Goal: Task Accomplishment & Management: Use online tool/utility

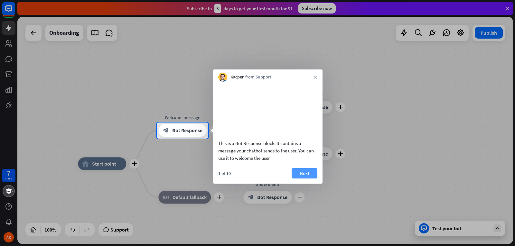
click at [297, 179] on button "Next" at bounding box center [305, 173] width 26 height 10
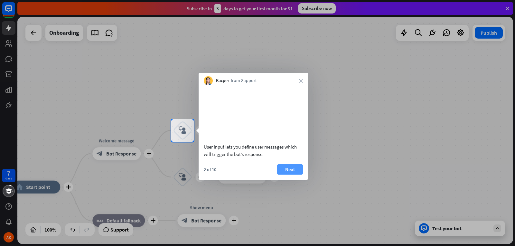
click at [294, 175] on button "Next" at bounding box center [290, 169] width 26 height 10
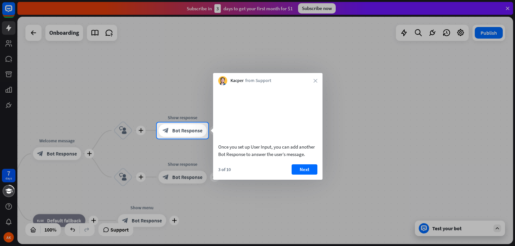
click at [294, 175] on button "Next" at bounding box center [305, 169] width 26 height 10
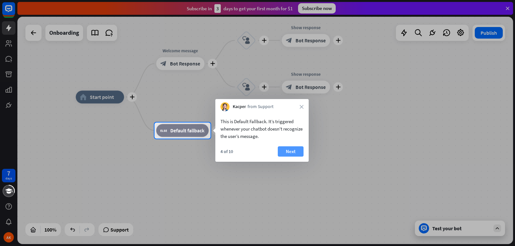
click at [291, 153] on button "Next" at bounding box center [291, 151] width 26 height 10
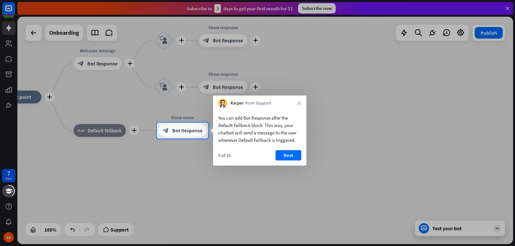
click at [291, 153] on button "Next" at bounding box center [289, 155] width 26 height 10
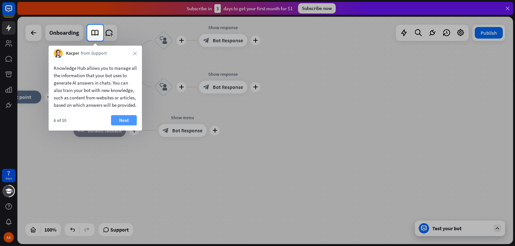
click at [121, 126] on button "Next" at bounding box center [124, 120] width 26 height 10
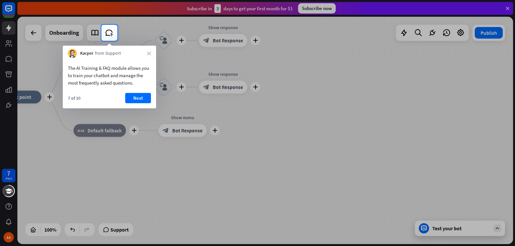
click at [139, 93] on div "The AI Training & FAQ module allows you to train your chatbot and manage the mo…" at bounding box center [109, 83] width 93 height 51
click at [142, 98] on button "Next" at bounding box center [138, 98] width 26 height 10
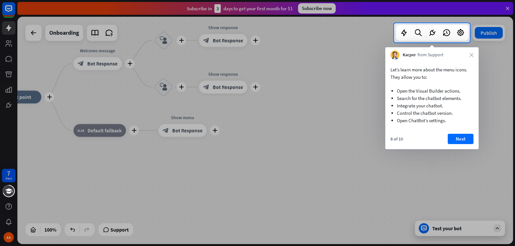
click at [473, 141] on div "8 of 10 Next" at bounding box center [431, 141] width 93 height 15
click at [470, 138] on button "Next" at bounding box center [461, 139] width 26 height 10
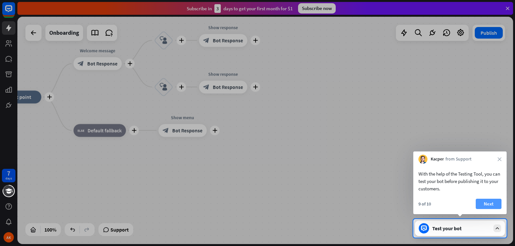
click at [490, 204] on button "Next" at bounding box center [489, 204] width 26 height 10
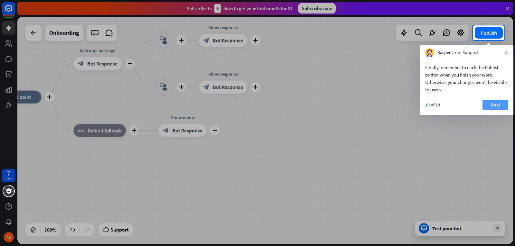
click at [501, 101] on button "Next" at bounding box center [495, 105] width 26 height 10
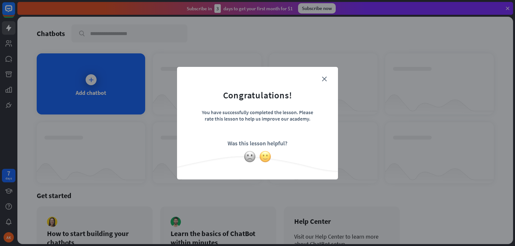
click at [269, 158] on img at bounding box center [265, 157] width 12 height 12
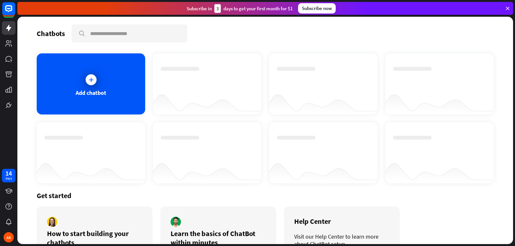
click at [506, 6] on icon at bounding box center [508, 8] width 6 height 6
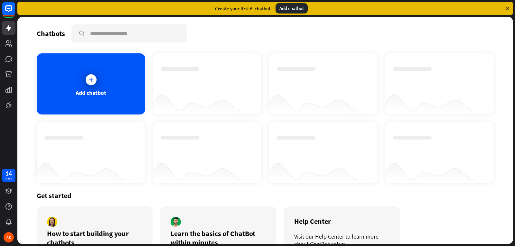
click at [284, 9] on div "Add chatbot" at bounding box center [292, 8] width 32 height 10
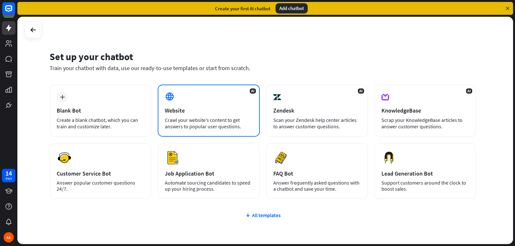
click at [216, 108] on div "Website" at bounding box center [209, 110] width 88 height 7
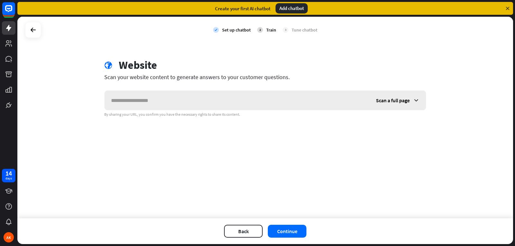
click at [217, 106] on input "text" at bounding box center [237, 100] width 265 height 19
type input "**********"
click at [294, 235] on button "Continue" at bounding box center [287, 231] width 39 height 13
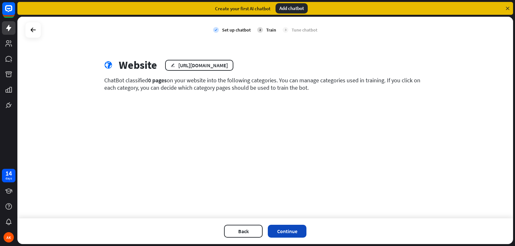
click at [287, 233] on button "Continue" at bounding box center [287, 231] width 39 height 13
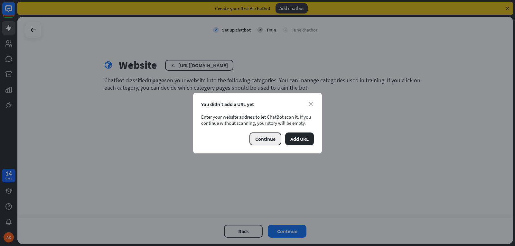
click at [273, 143] on button "Continue" at bounding box center [265, 139] width 32 height 13
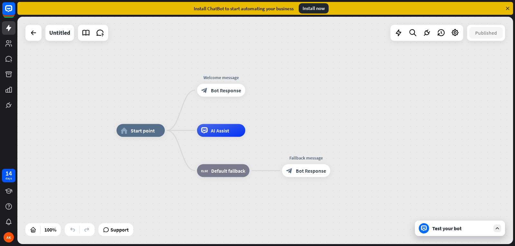
click at [450, 228] on div "Test your bot" at bounding box center [461, 228] width 58 height 6
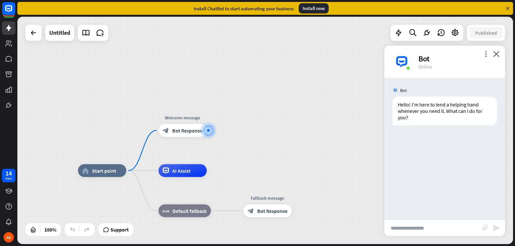
click at [448, 227] on input "text" at bounding box center [433, 228] width 98 height 16
type input "**********"
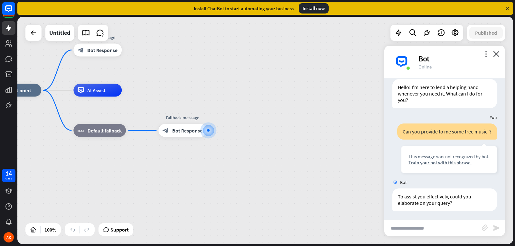
scroll to position [18, 0]
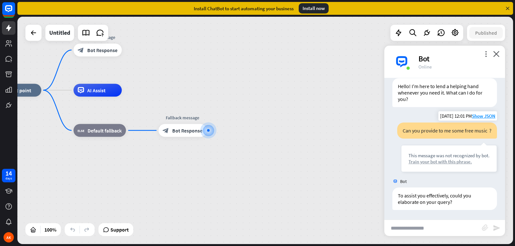
click at [437, 160] on div "Train your bot with this phrase." at bounding box center [448, 162] width 81 height 6
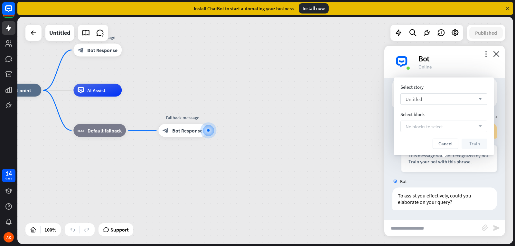
click at [459, 101] on div "Untitled arrow_down" at bounding box center [443, 99] width 87 height 12
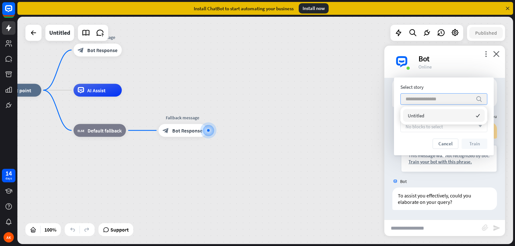
click at [459, 101] on input "search" at bounding box center [439, 99] width 67 height 11
click at [425, 132] on div "No blocks to select arrow_down" at bounding box center [443, 127] width 87 height 12
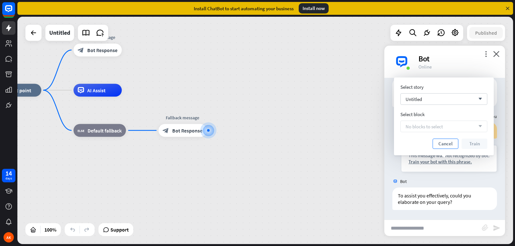
click at [450, 144] on button "Cancel" at bounding box center [446, 144] width 26 height 10
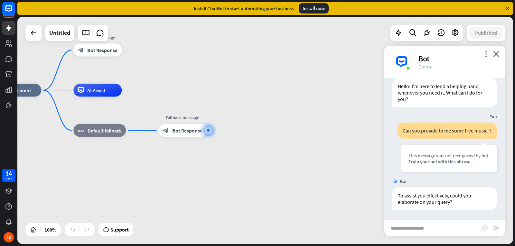
click at [441, 226] on input "text" at bounding box center [433, 228] width 98 height 16
type input "**********"
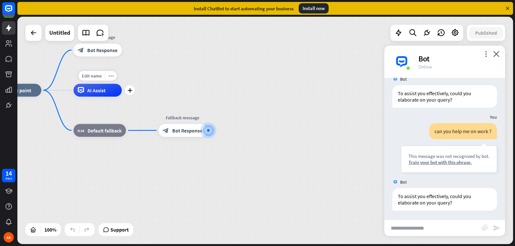
scroll to position [121, 0]
click at [93, 91] on span "AI Assist" at bounding box center [96, 90] width 18 height 6
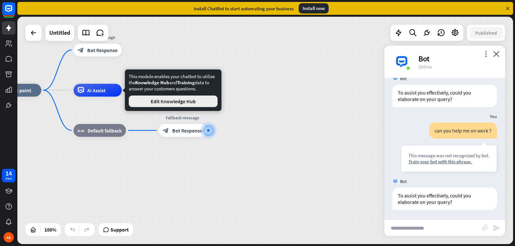
click at [147, 106] on button "Edit Knowledge Hub" at bounding box center [173, 102] width 89 height 12
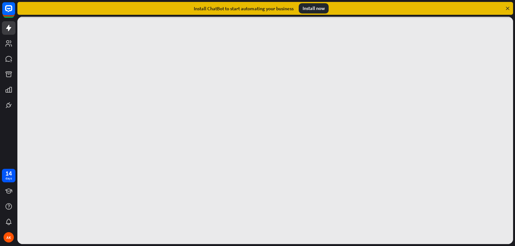
click at [322, 7] on div "Install now" at bounding box center [314, 8] width 30 height 10
